Goal: Task Accomplishment & Management: Use online tool/utility

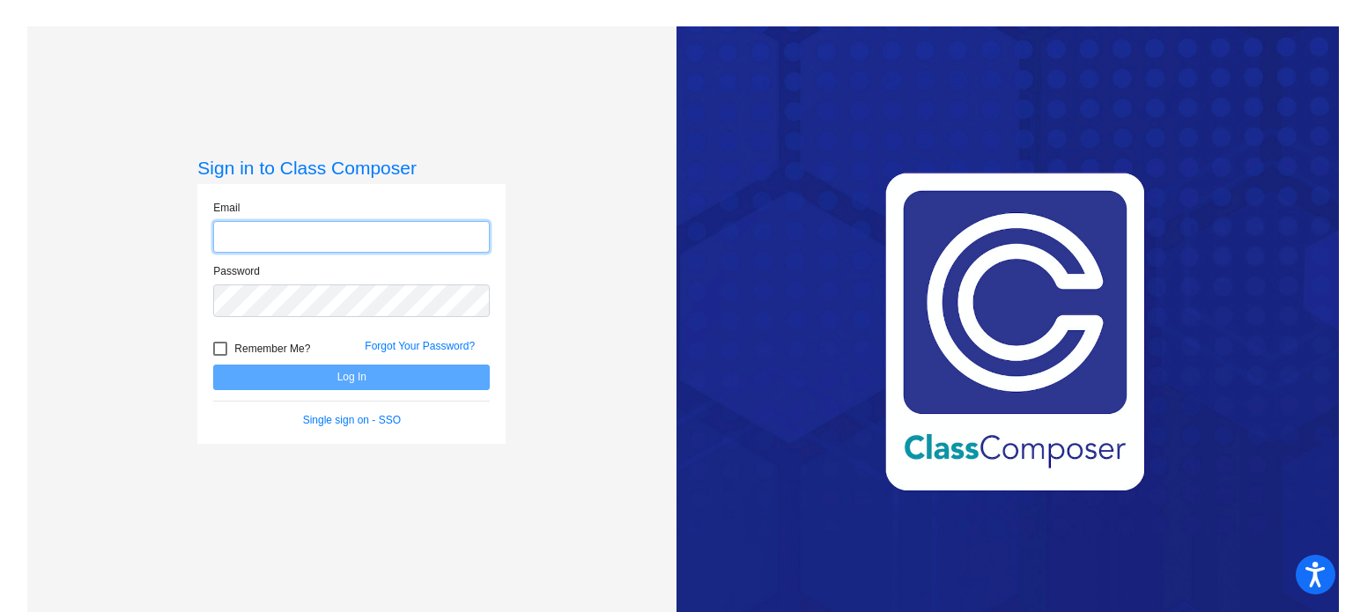
type input "[EMAIL_ADDRESS][DOMAIN_NAME]"
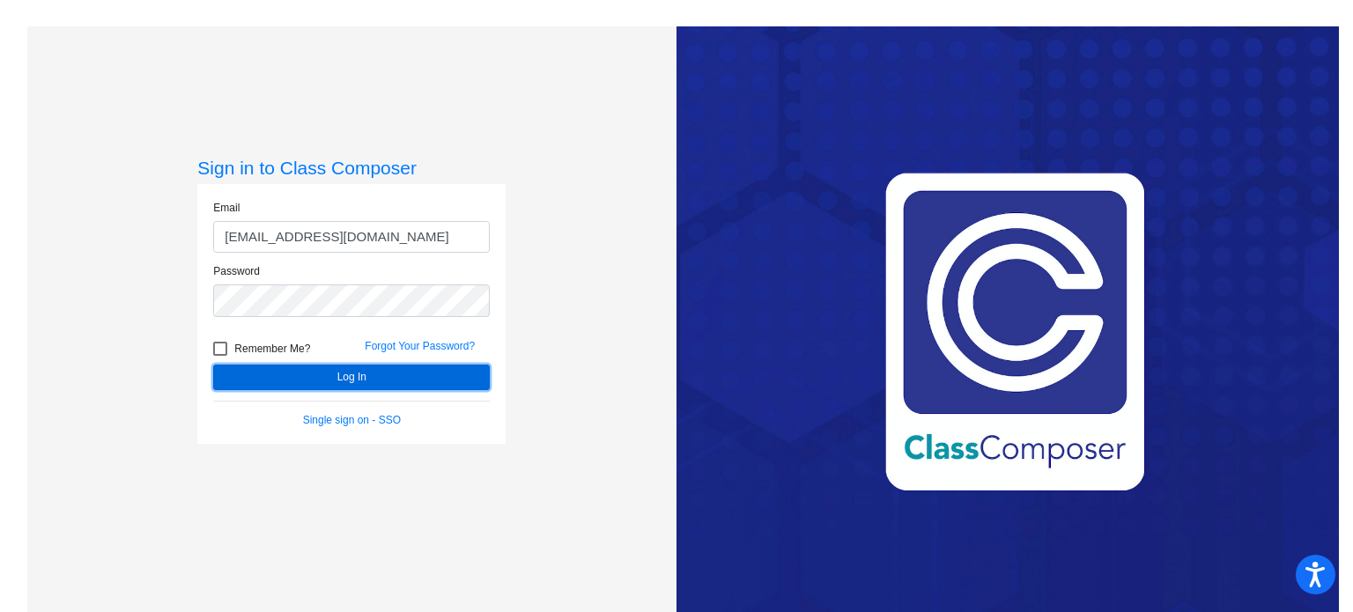
click at [334, 378] on button "Log In" at bounding box center [351, 378] width 277 height 26
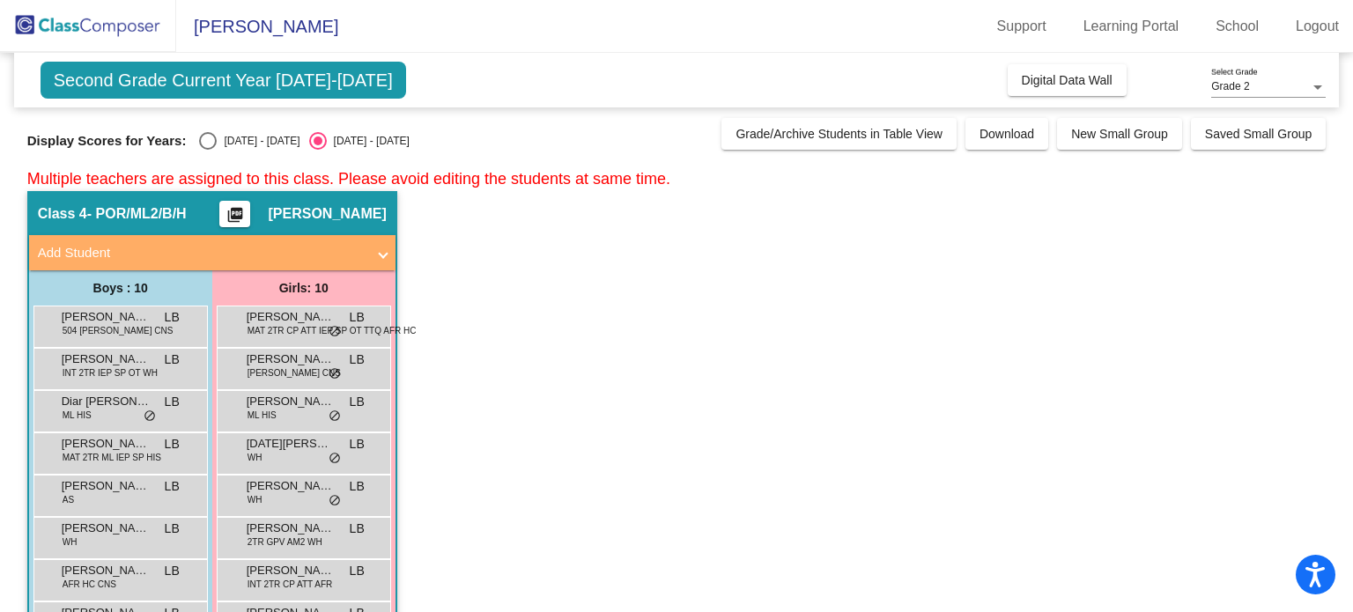
click at [202, 141] on div "Select an option" at bounding box center [208, 141] width 18 height 18
click at [207, 150] on input "[DATE] - [DATE]" at bounding box center [207, 150] width 1 height 1
radio input "true"
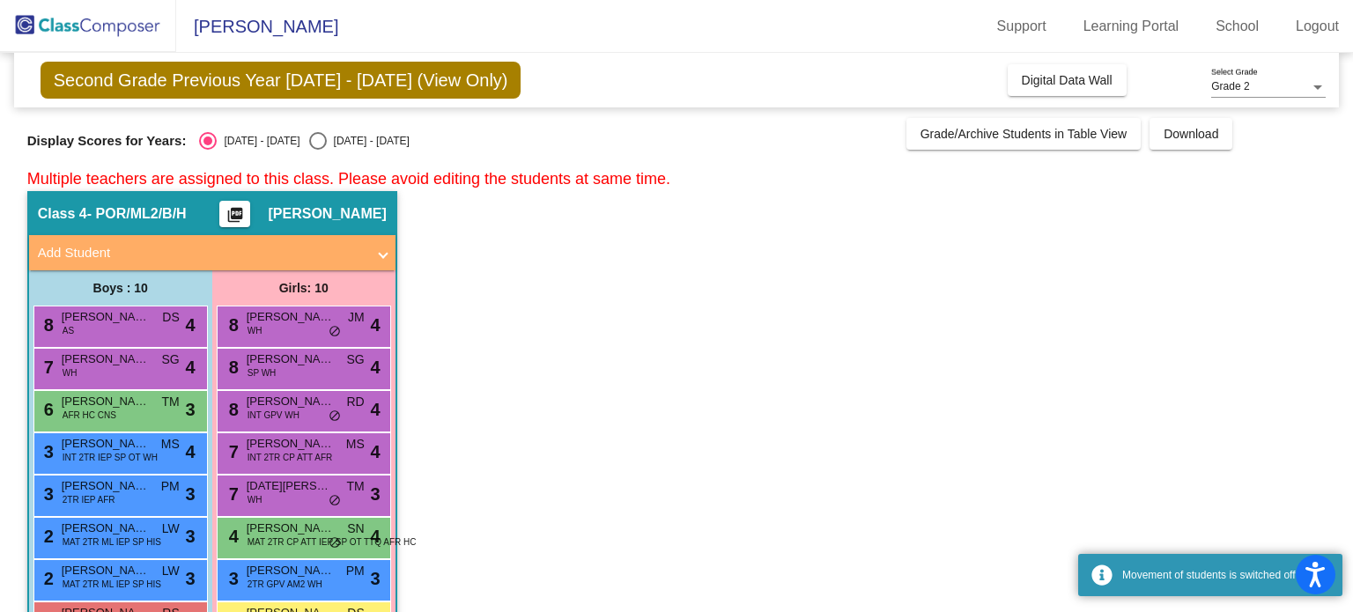
scroll to position [144, 0]
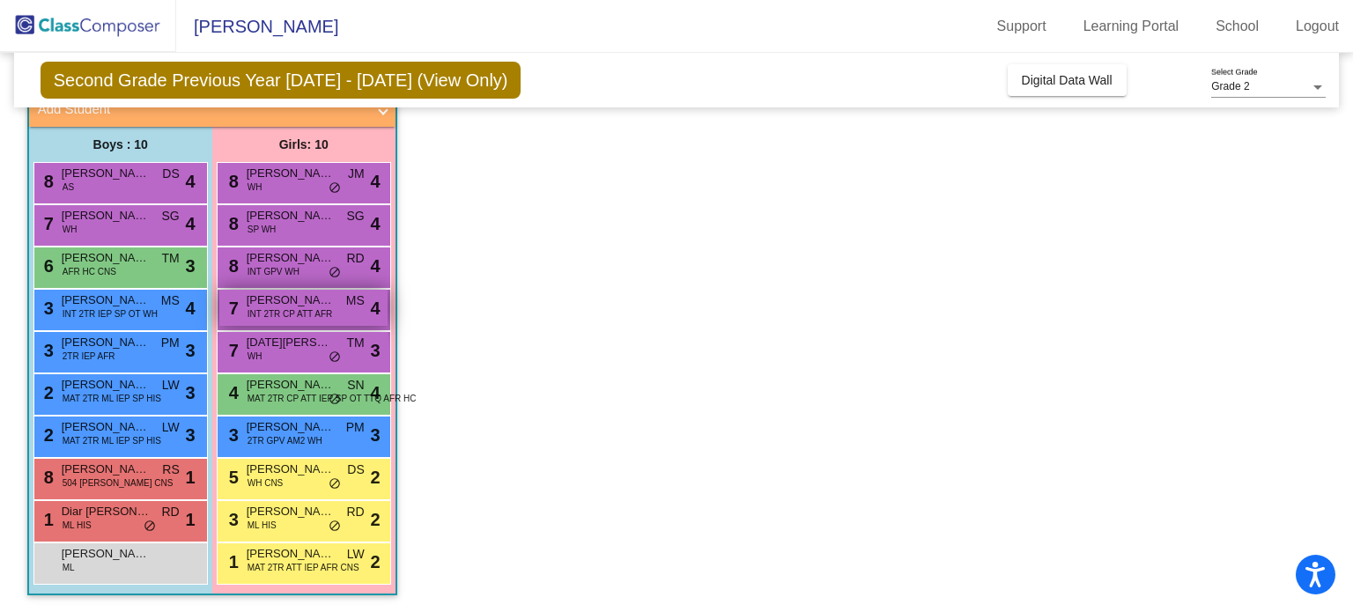
click at [272, 310] on span "INT 2TR CP ATT AFR" at bounding box center [290, 313] width 85 height 13
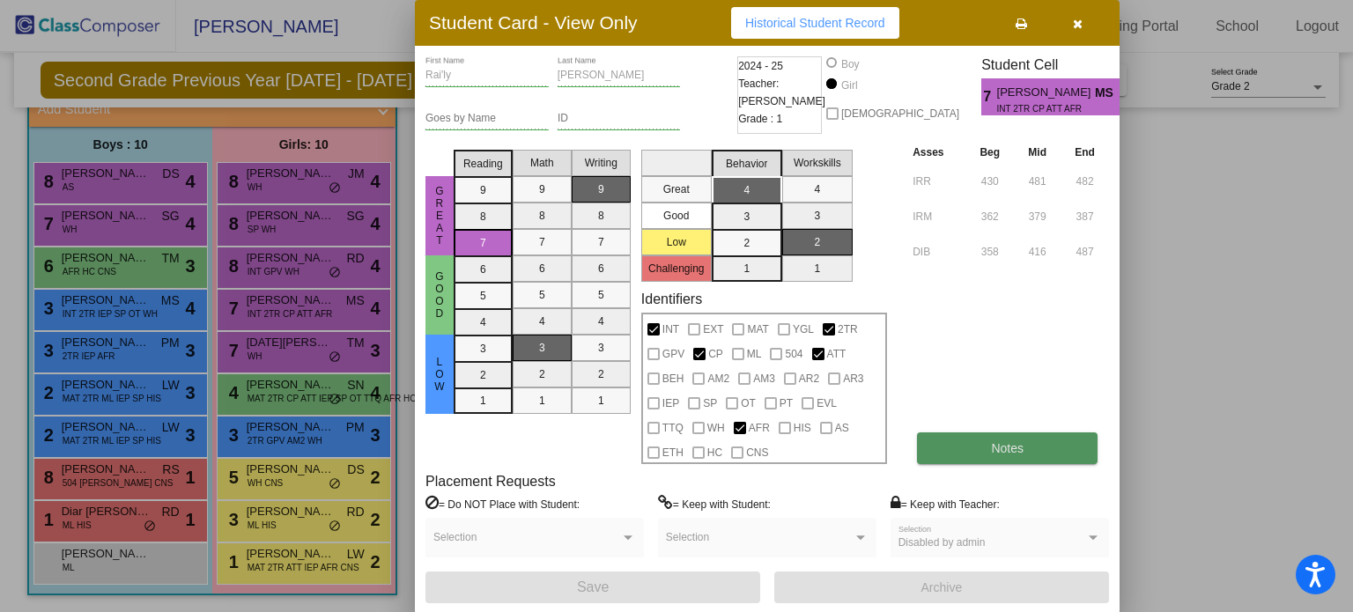
click at [1012, 450] on span "Notes" at bounding box center [1007, 448] width 33 height 14
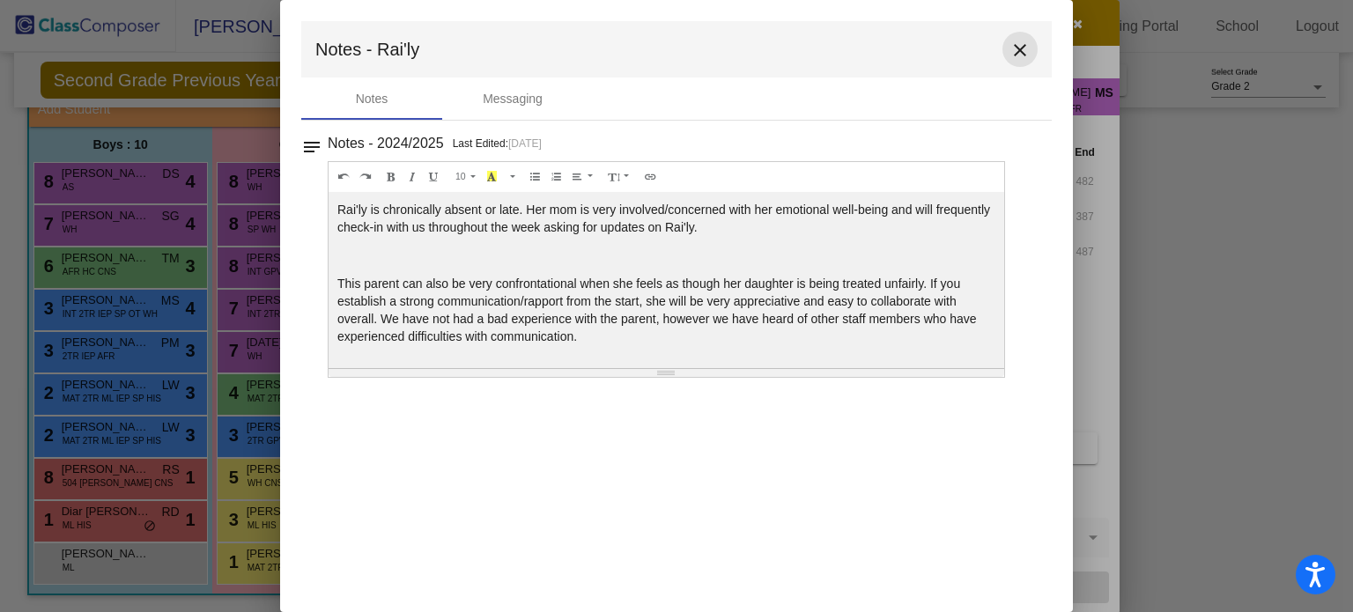
click at [1016, 55] on mat-icon "close" at bounding box center [1020, 50] width 21 height 21
